Goal: Book appointment/travel/reservation

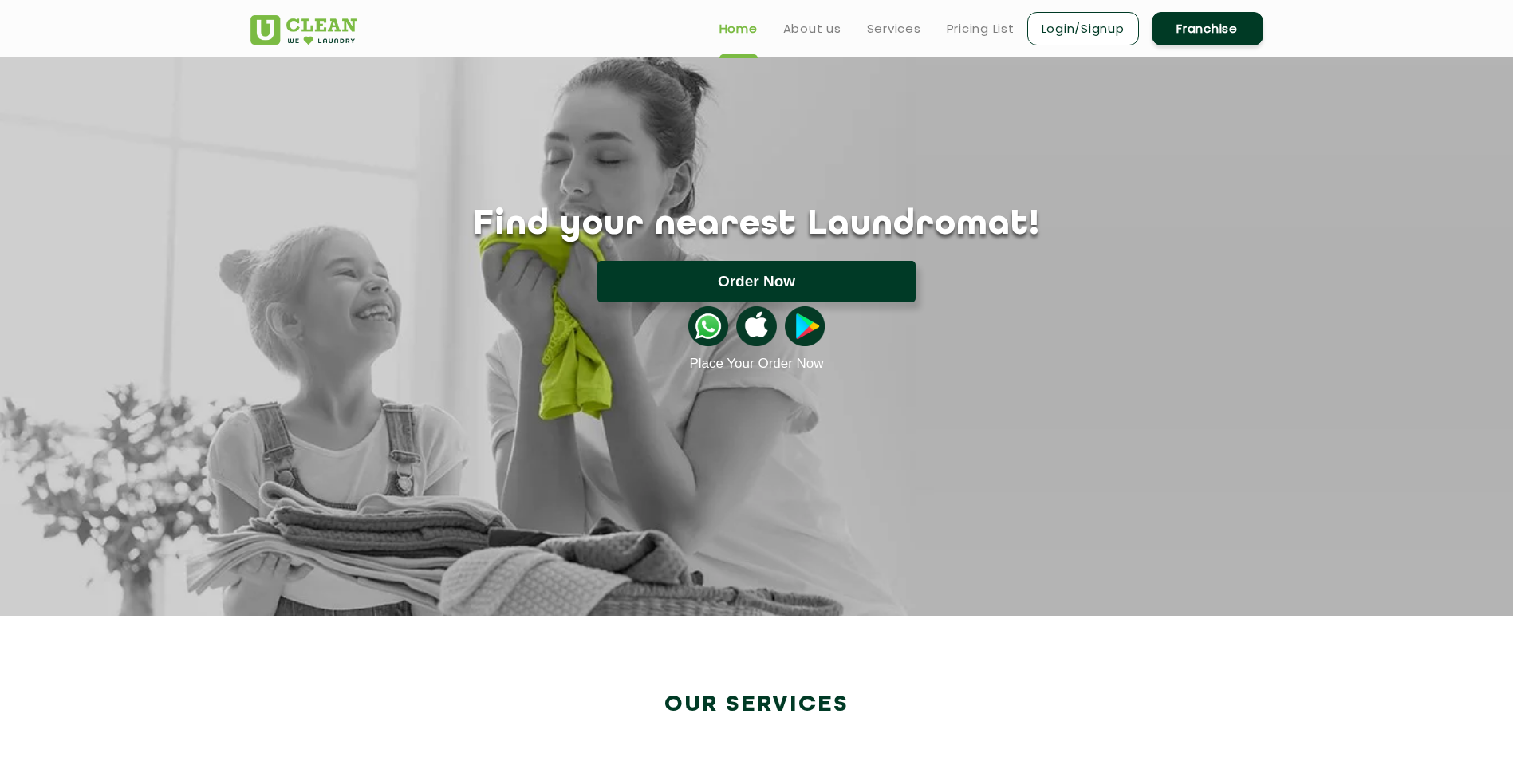
click at [847, 278] on button "Order Now" at bounding box center [756, 281] width 318 height 41
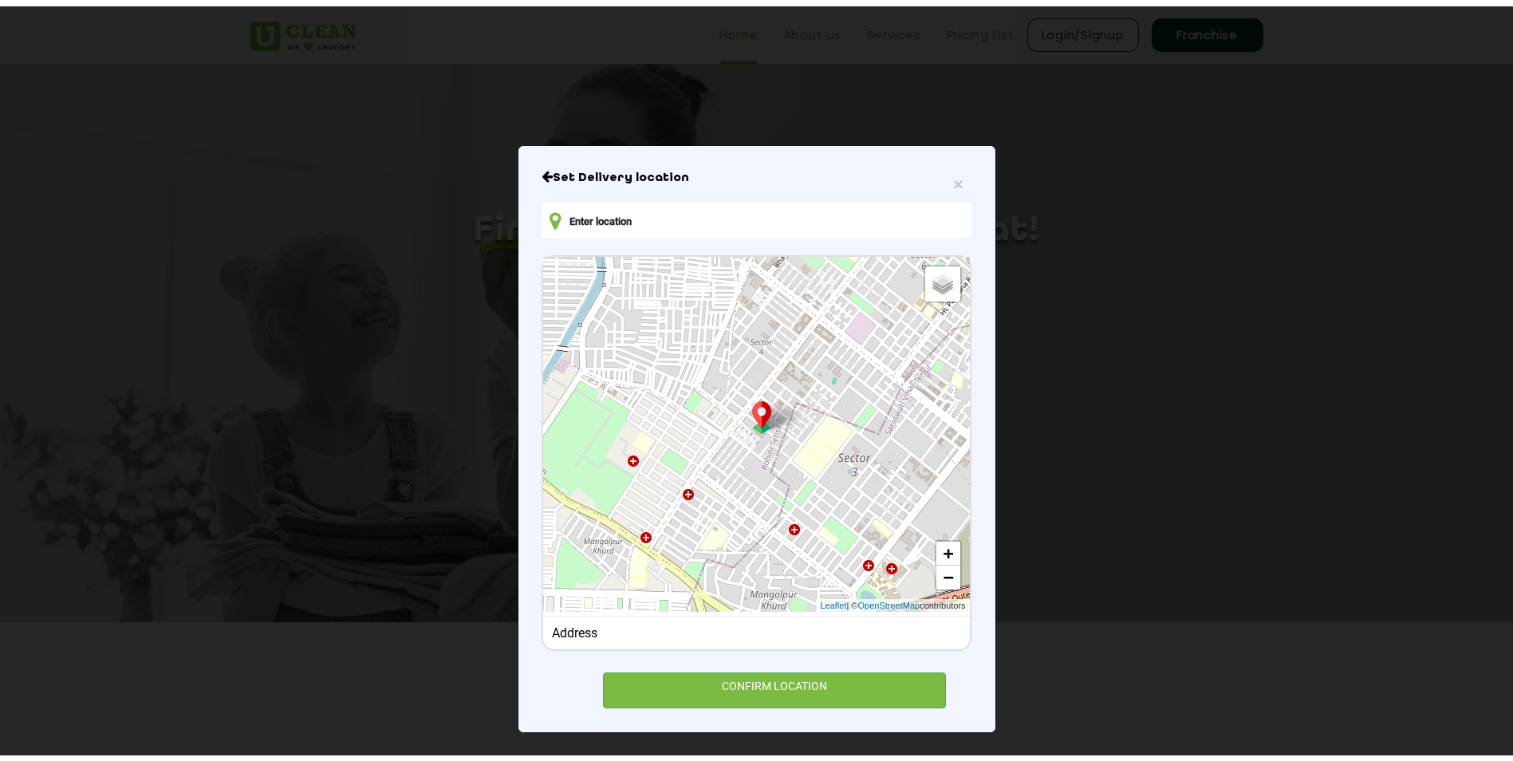
scroll to position [14, 0]
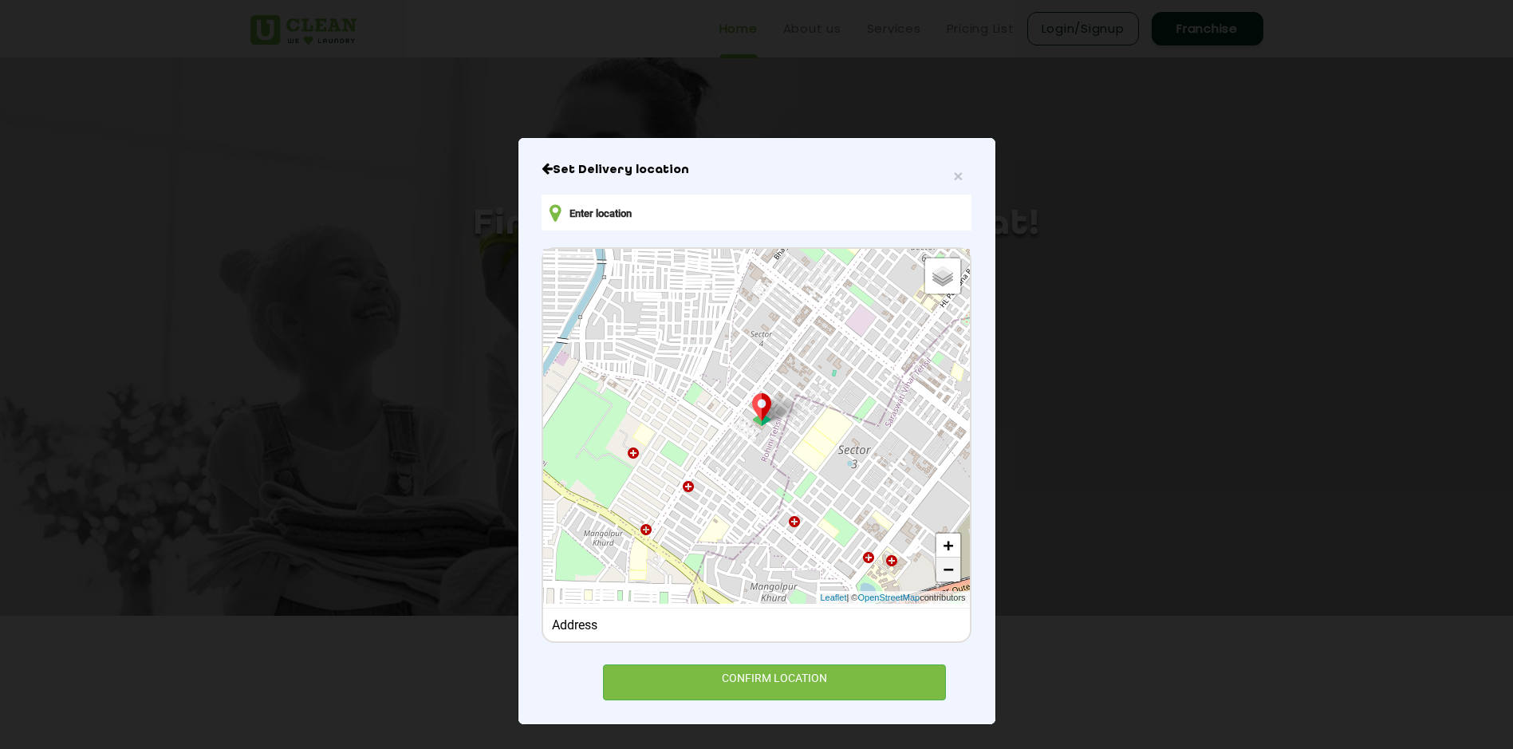
click at [936, 574] on link "−" at bounding box center [948, 570] width 24 height 24
click at [936, 573] on link "−" at bounding box center [948, 570] width 24 height 24
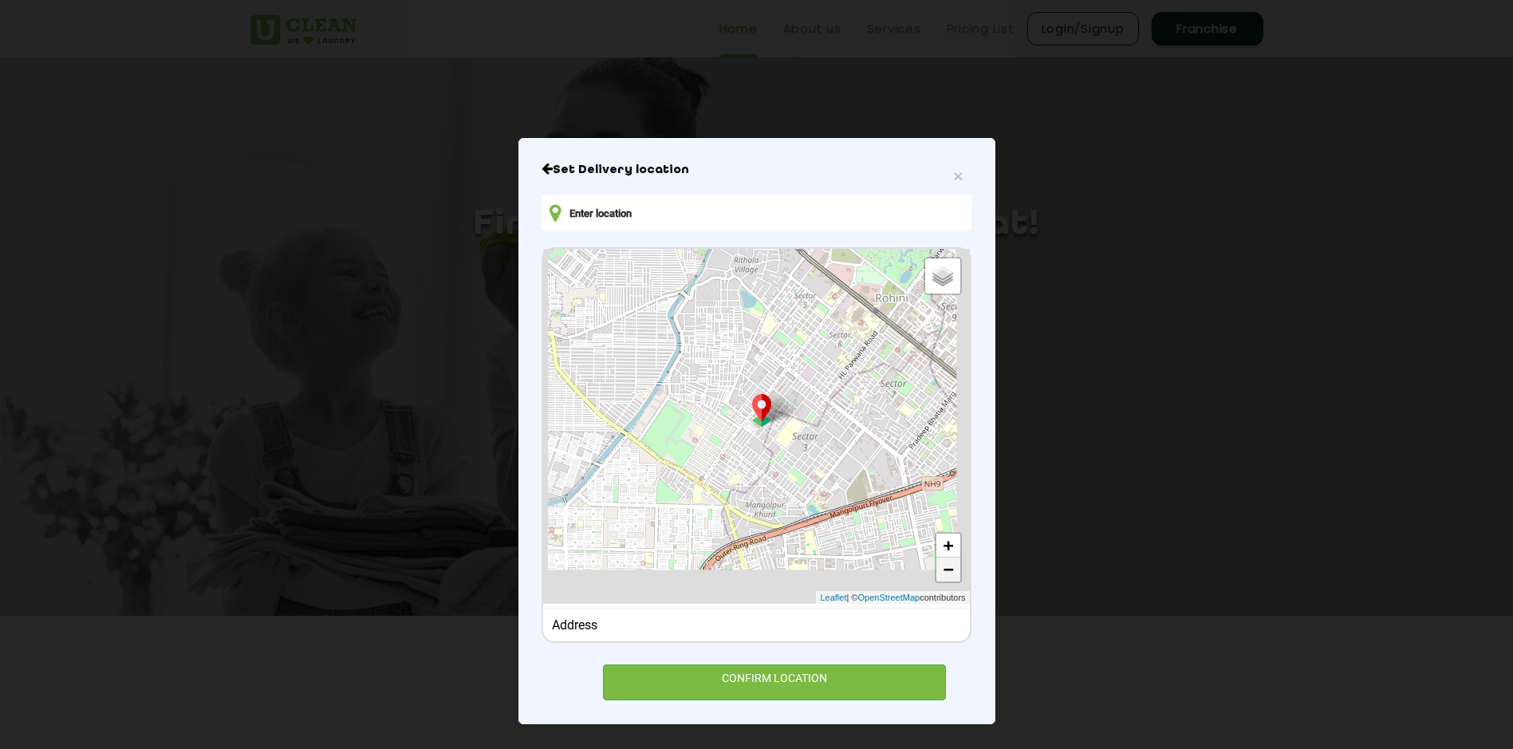
click at [936, 573] on link "−" at bounding box center [948, 570] width 24 height 24
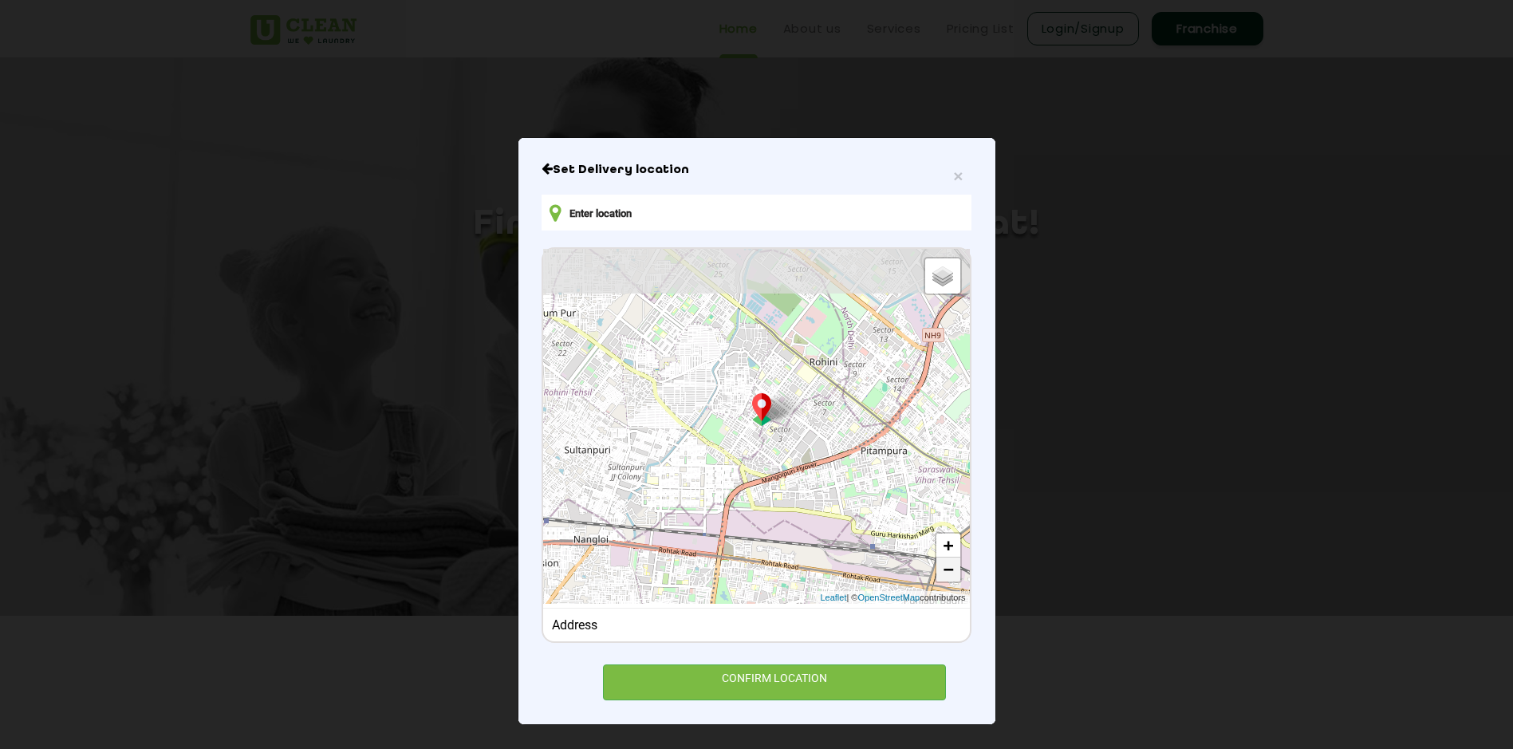
click at [936, 573] on link "−" at bounding box center [948, 570] width 24 height 24
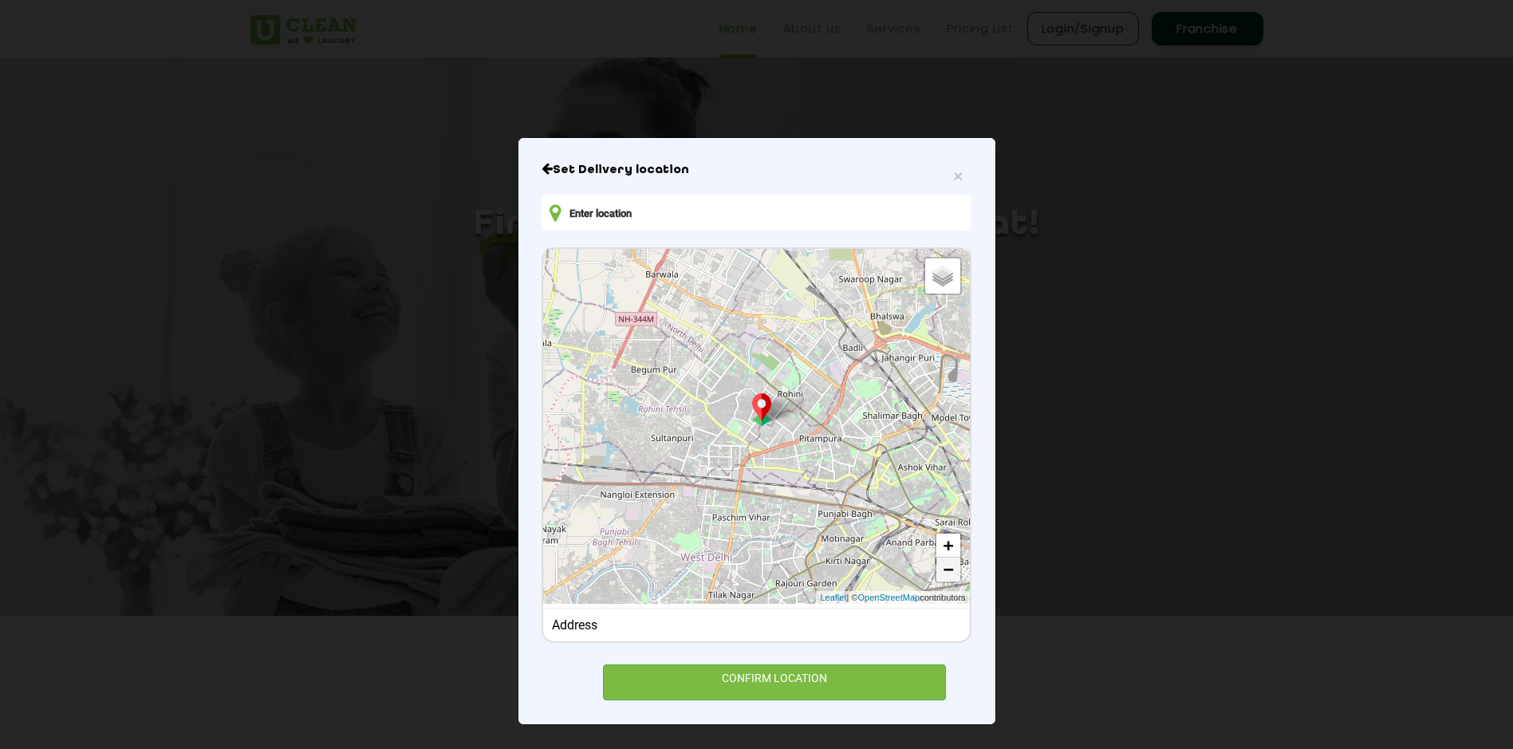
click at [936, 573] on link "−" at bounding box center [948, 570] width 24 height 24
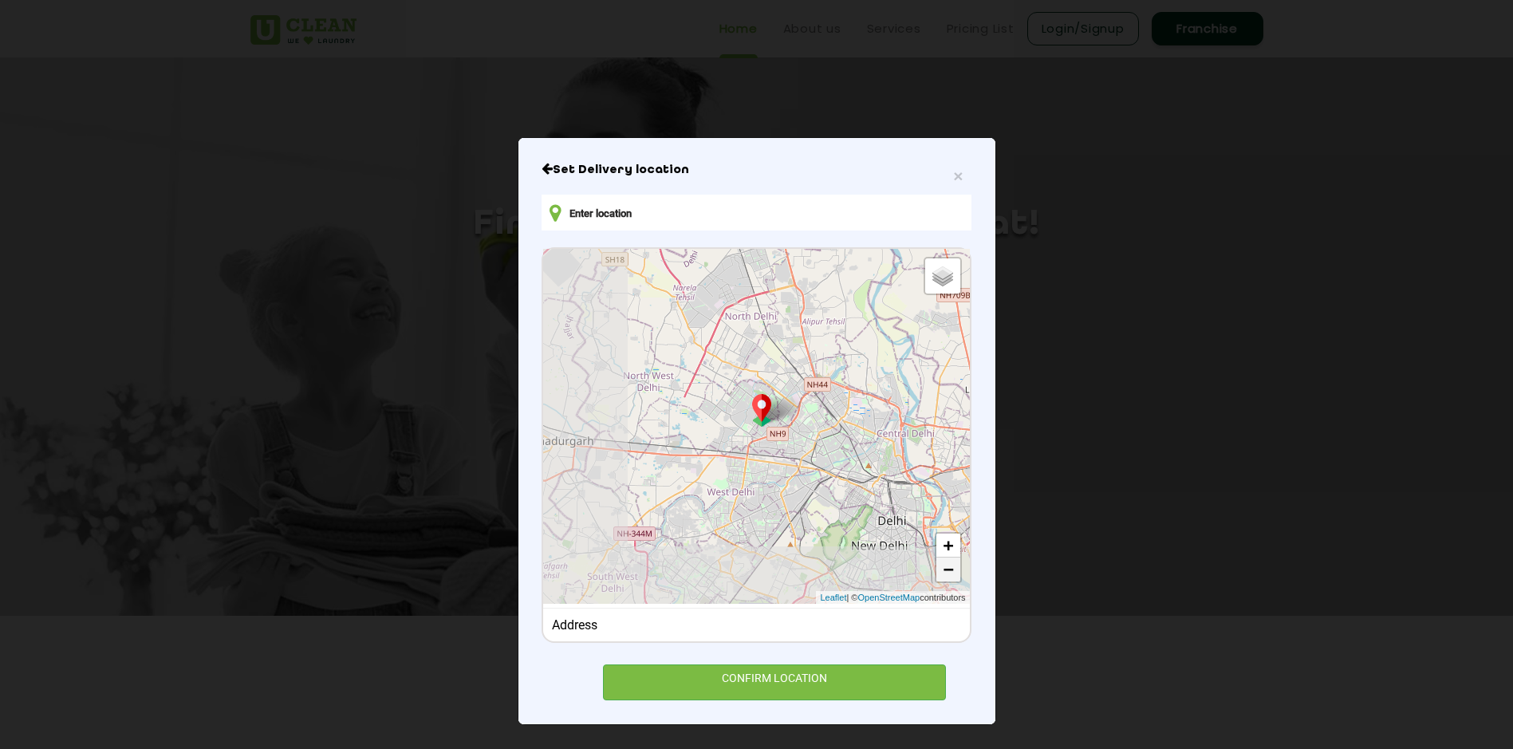
click at [936, 573] on link "−" at bounding box center [948, 570] width 24 height 24
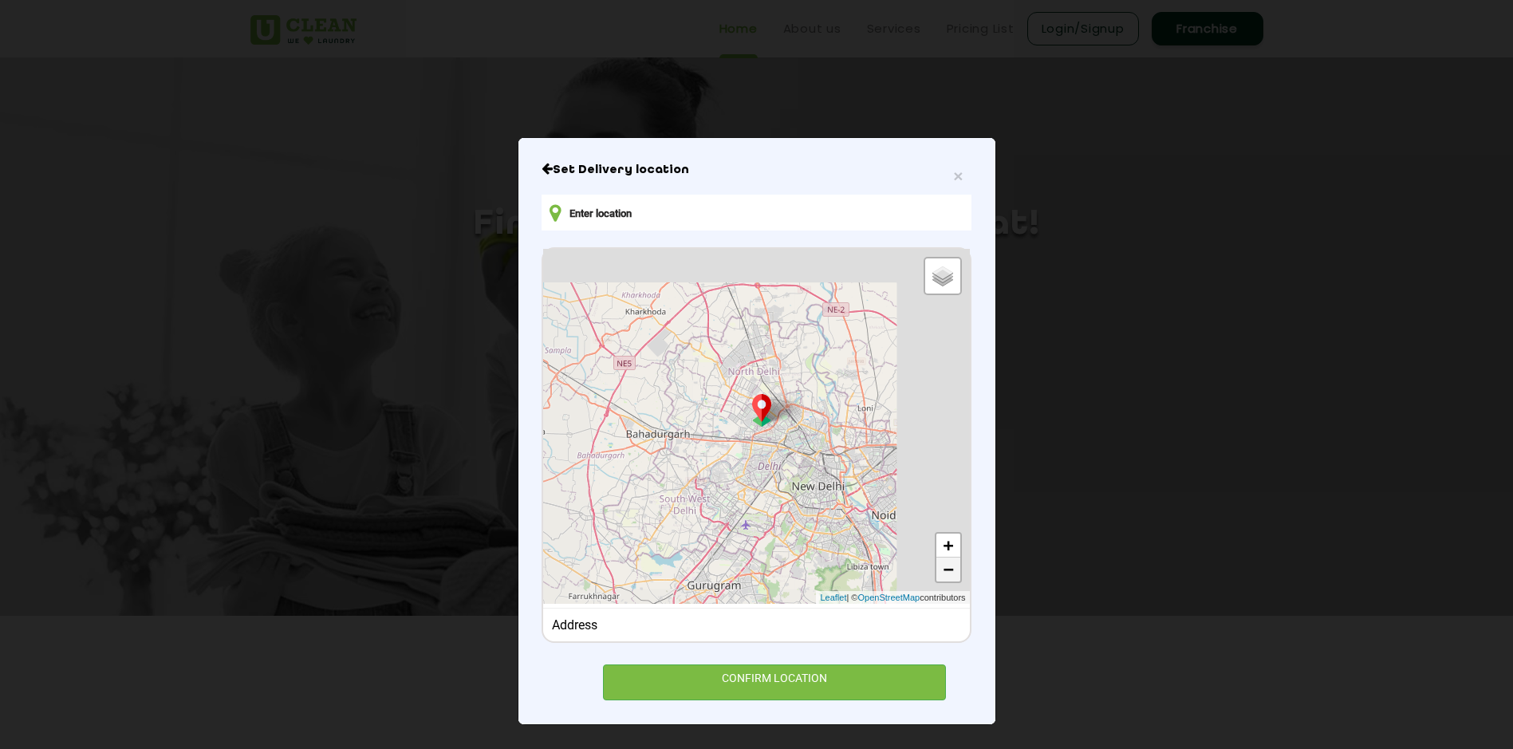
click at [936, 573] on link "−" at bounding box center [948, 570] width 24 height 24
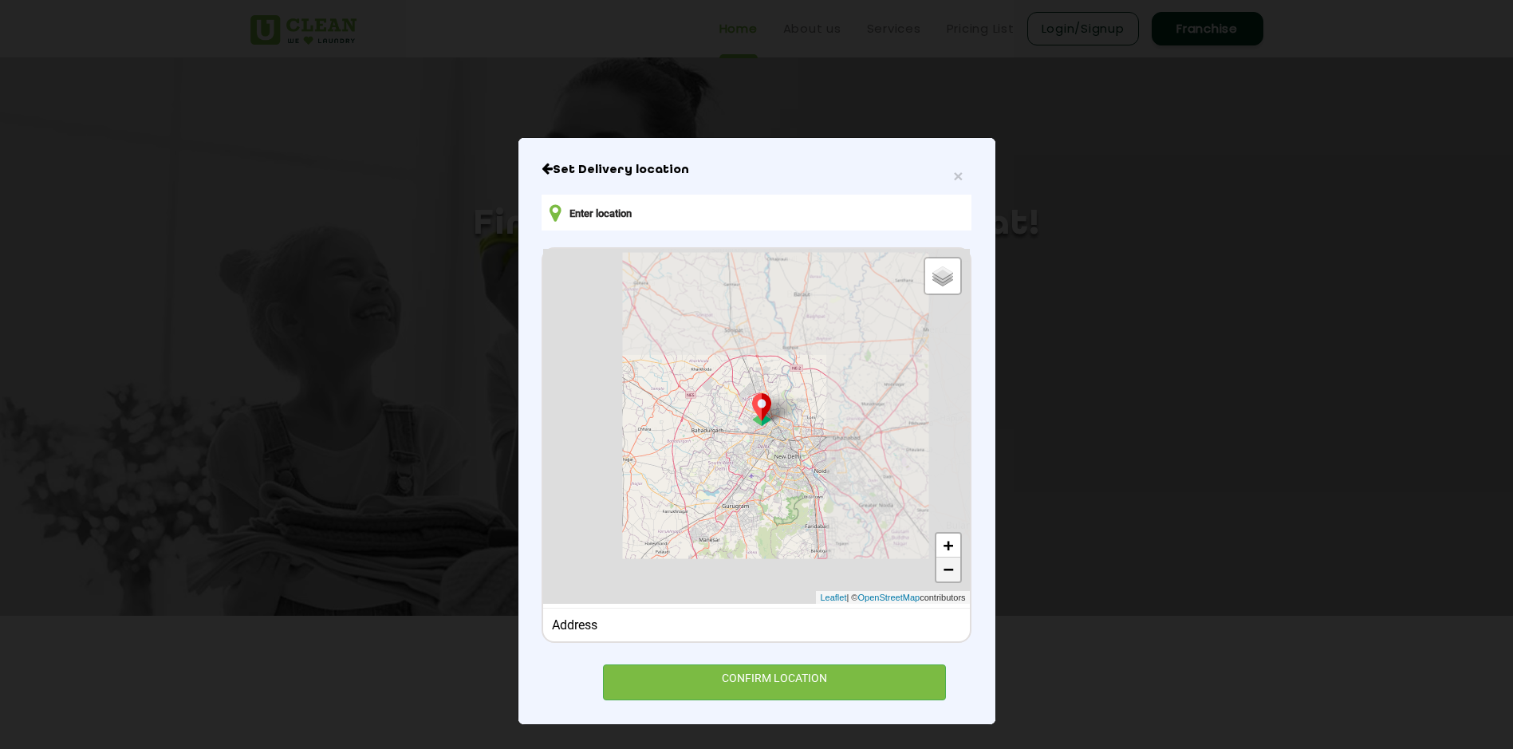
click at [936, 573] on link "−" at bounding box center [948, 570] width 24 height 24
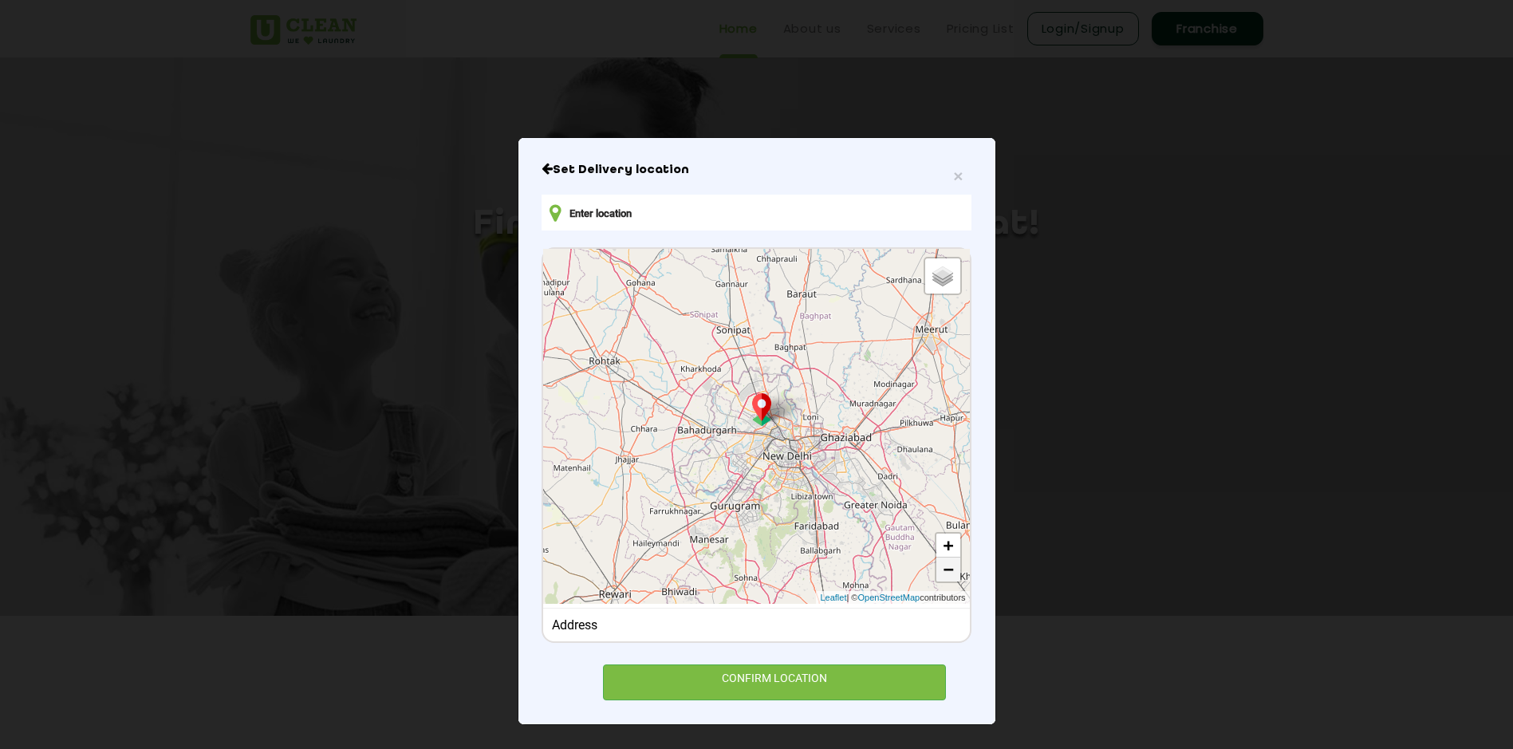
click at [936, 573] on link "−" at bounding box center [948, 570] width 24 height 24
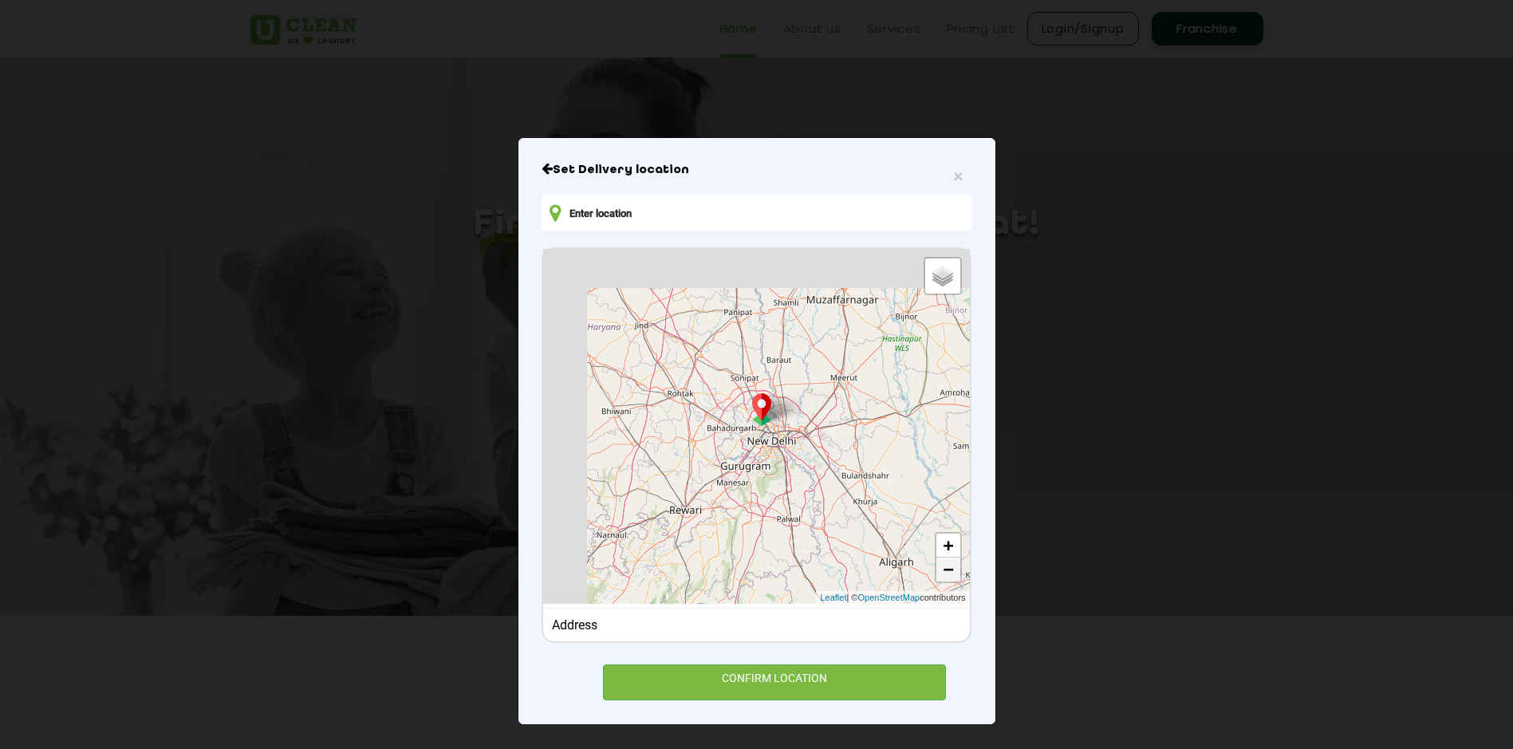
click at [936, 573] on link "−" at bounding box center [948, 570] width 24 height 24
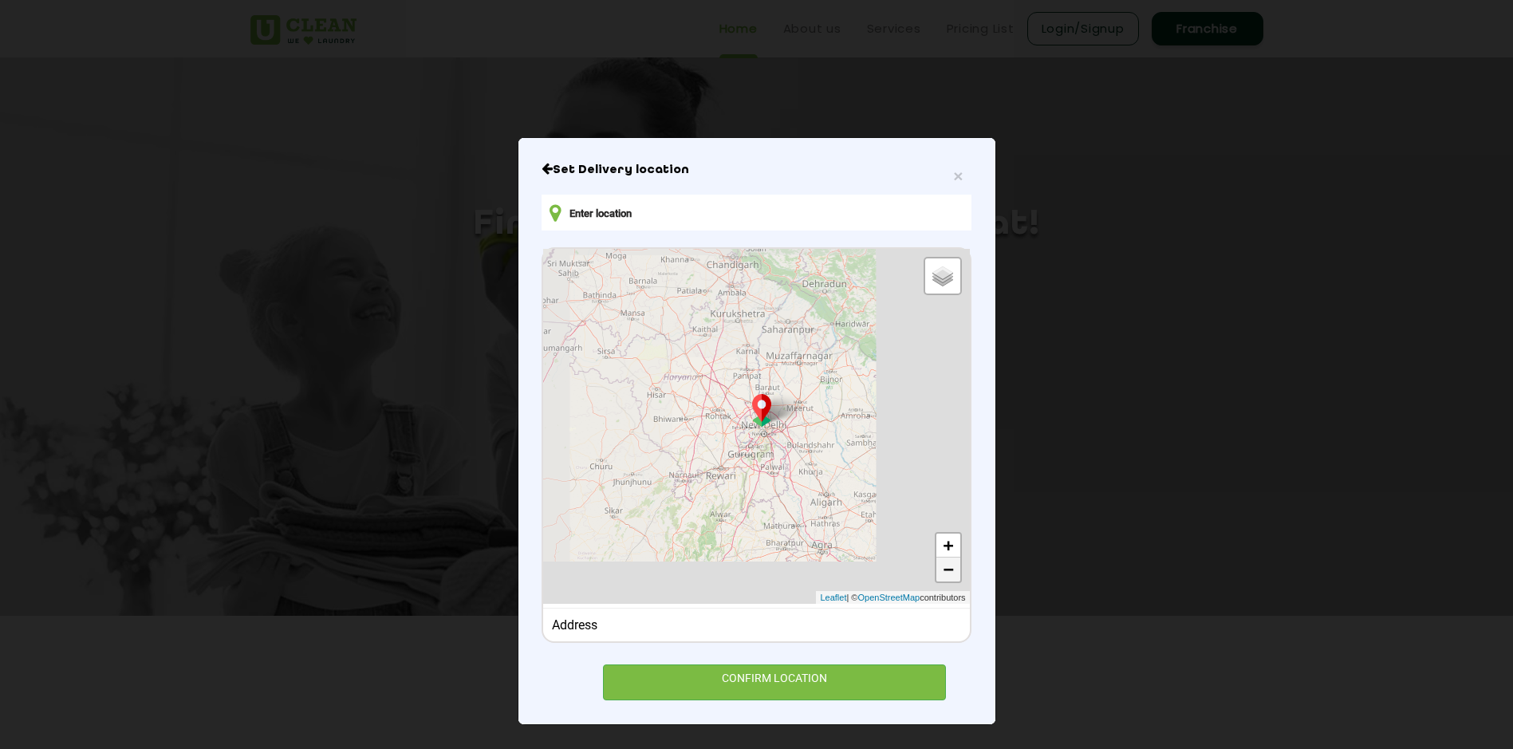
click at [936, 573] on link "−" at bounding box center [948, 570] width 24 height 24
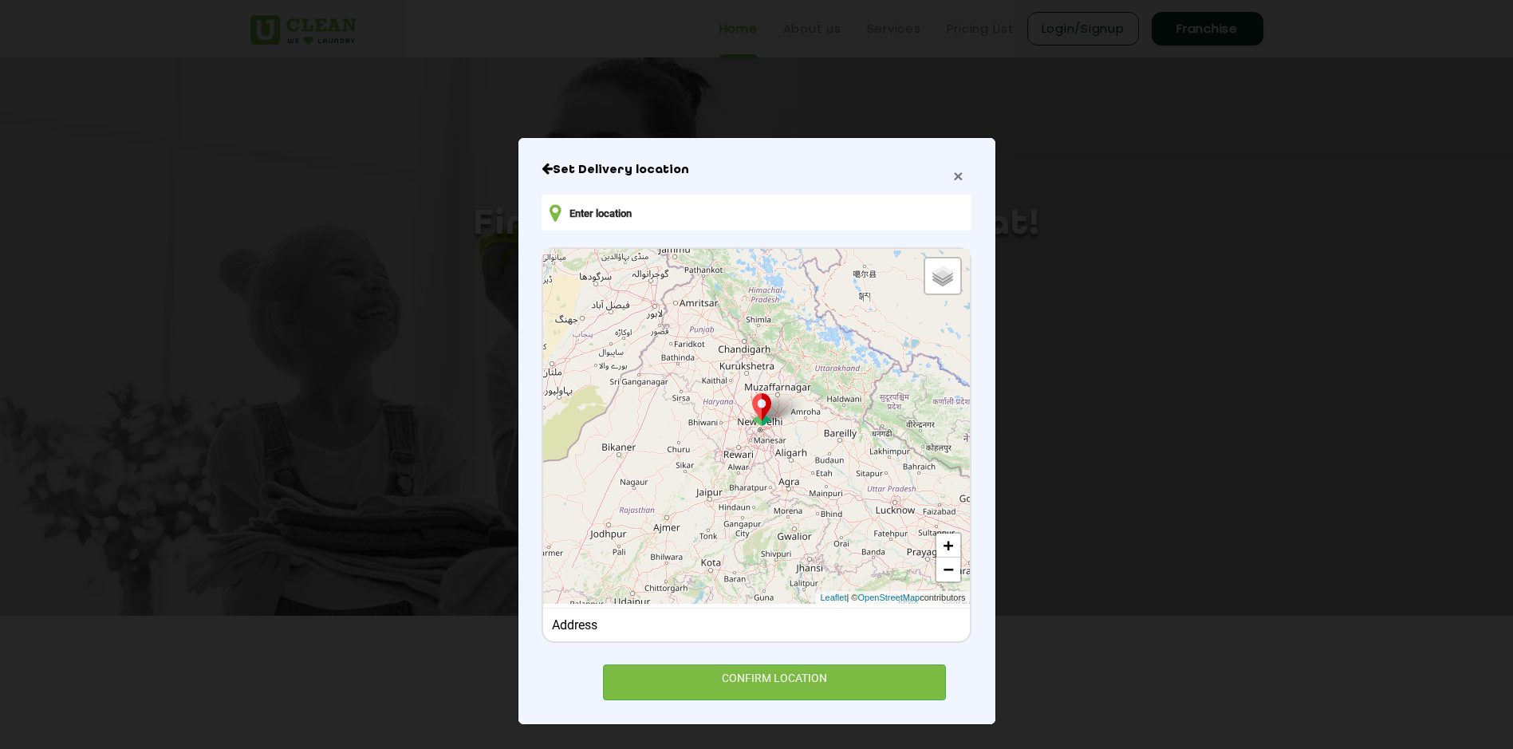
click at [953, 179] on span "×" at bounding box center [958, 176] width 10 height 18
